Goal: Navigation & Orientation: Go to known website

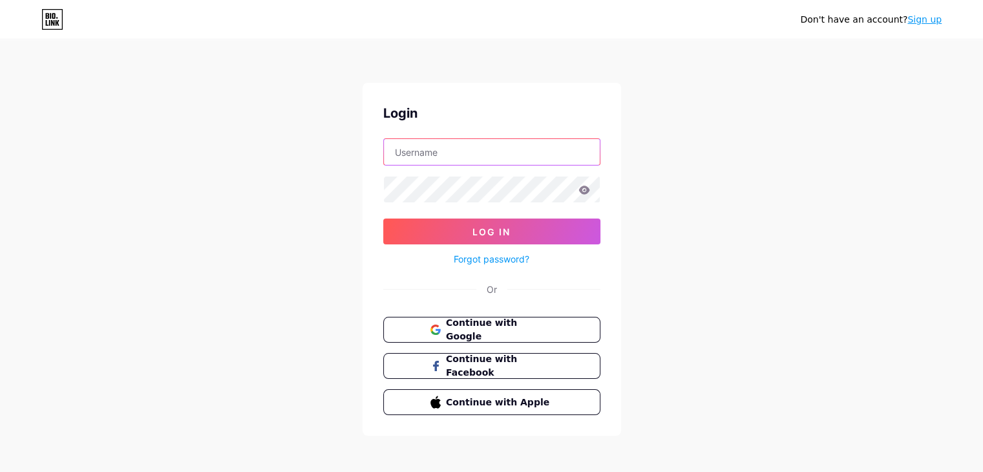
click at [450, 147] on input "text" at bounding box center [492, 152] width 216 height 26
paste input "radaario"
type input "radaario"
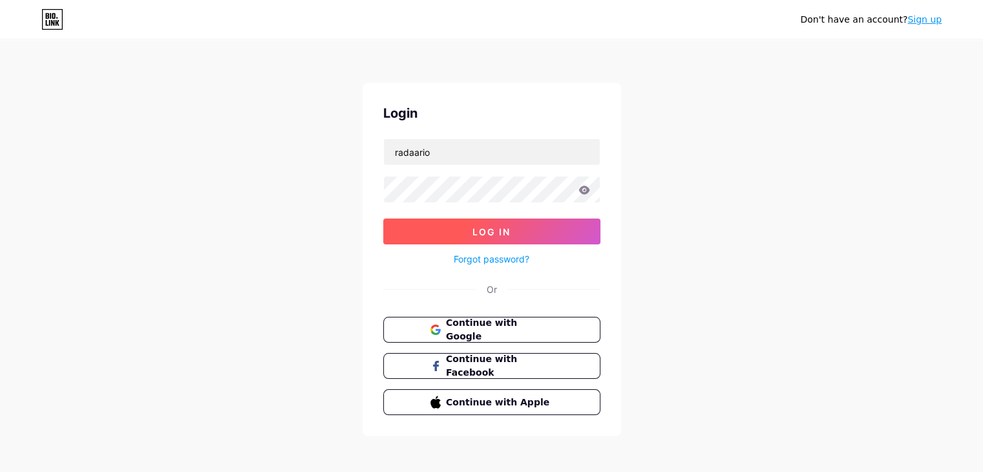
click at [499, 229] on span "Log In" at bounding box center [491, 231] width 38 height 11
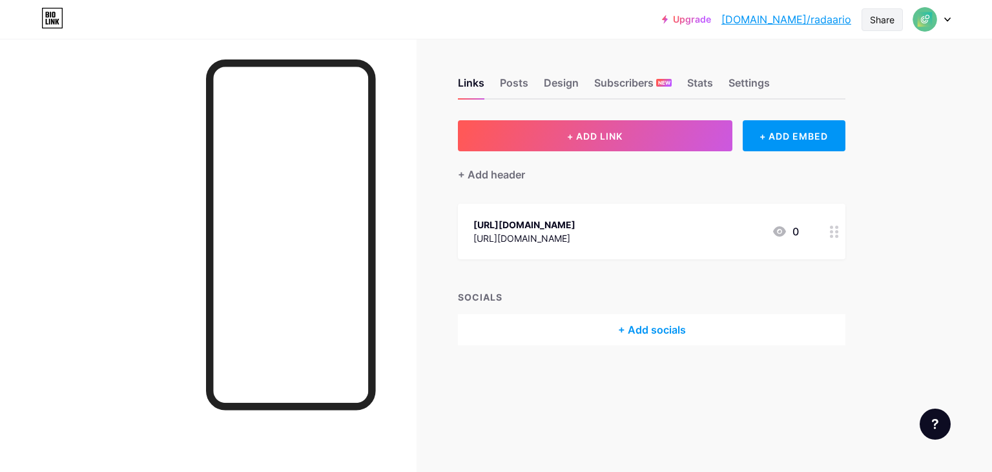
click at [885, 19] on div "Share" at bounding box center [882, 20] width 25 height 14
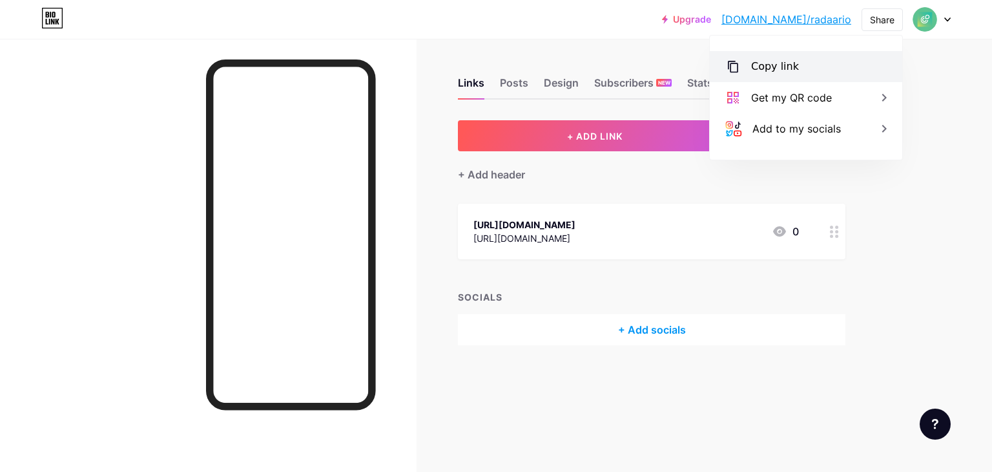
click at [775, 76] on div "Copy link" at bounding box center [806, 66] width 193 height 31
